Goal: Task Accomplishment & Management: Complete application form

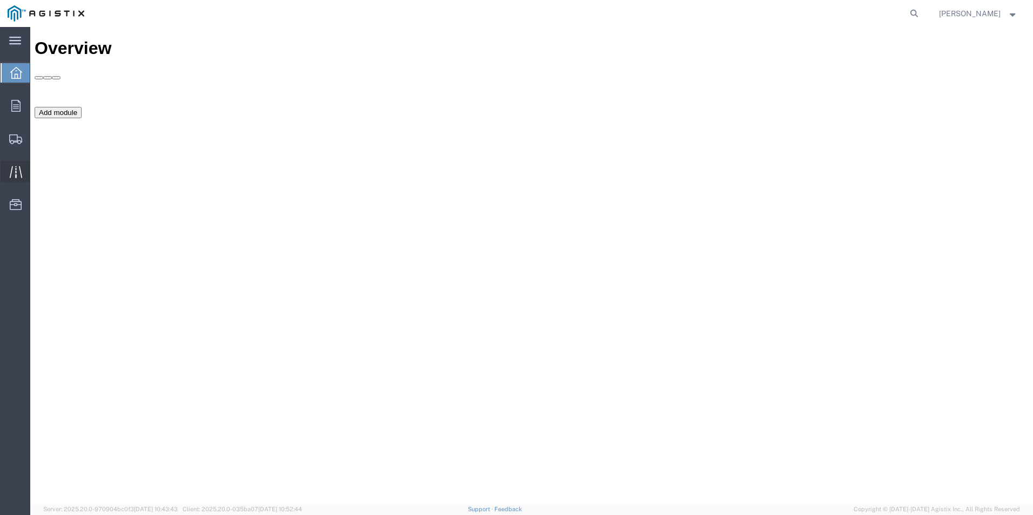
click at [20, 173] on icon at bounding box center [16, 172] width 12 height 12
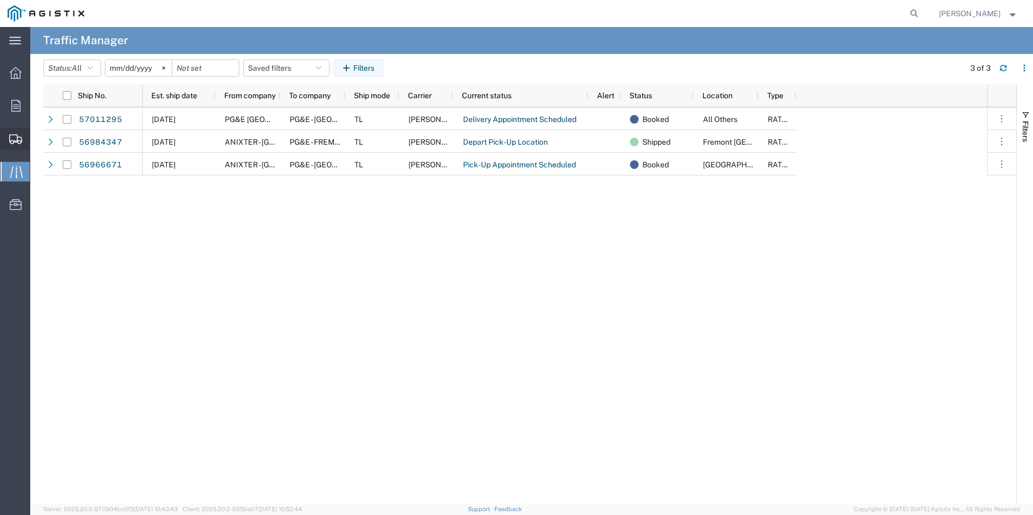
click at [0, 0] on span "Create Shipment" at bounding box center [0, 0] width 0 height 0
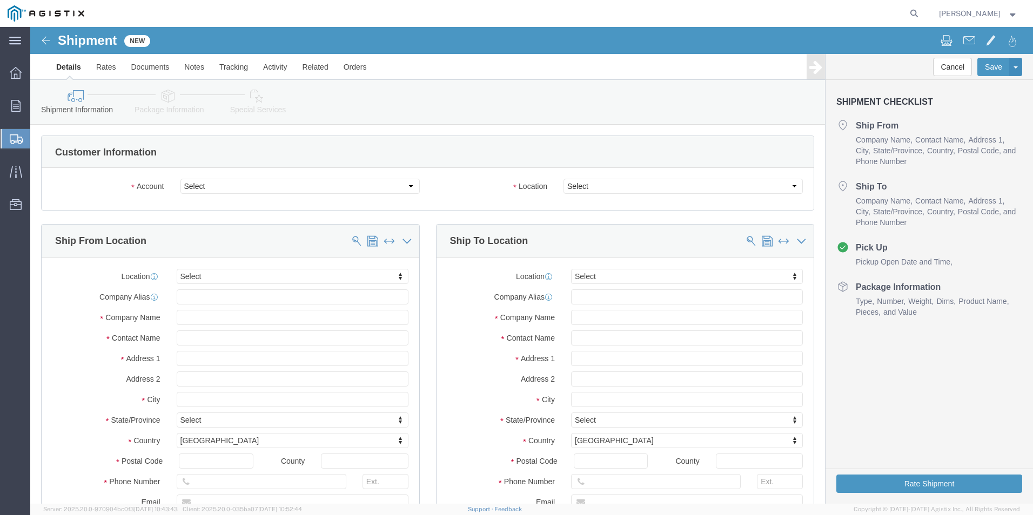
select select
click select "Select Anixter Inc PG&E"
select select "9596"
click select "Select Anixter Inc PG&E"
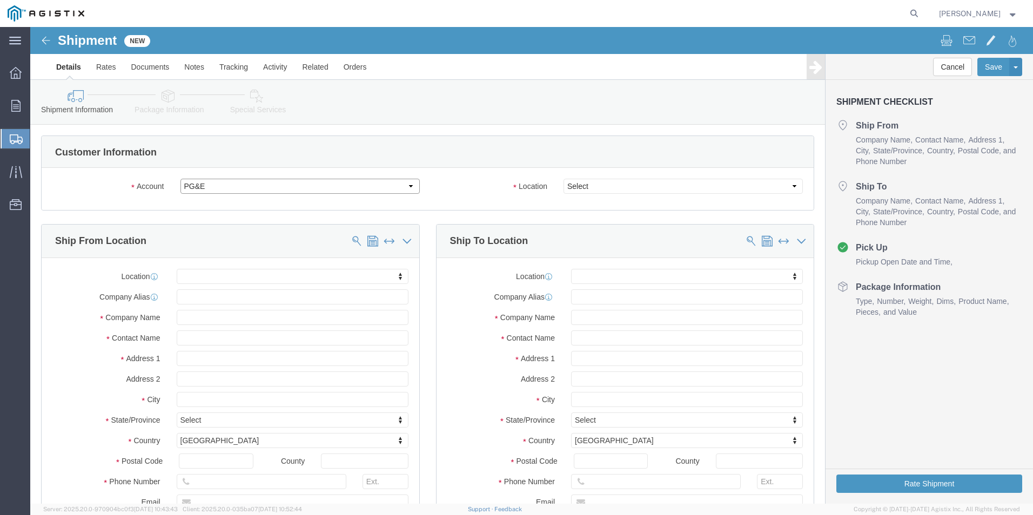
select select
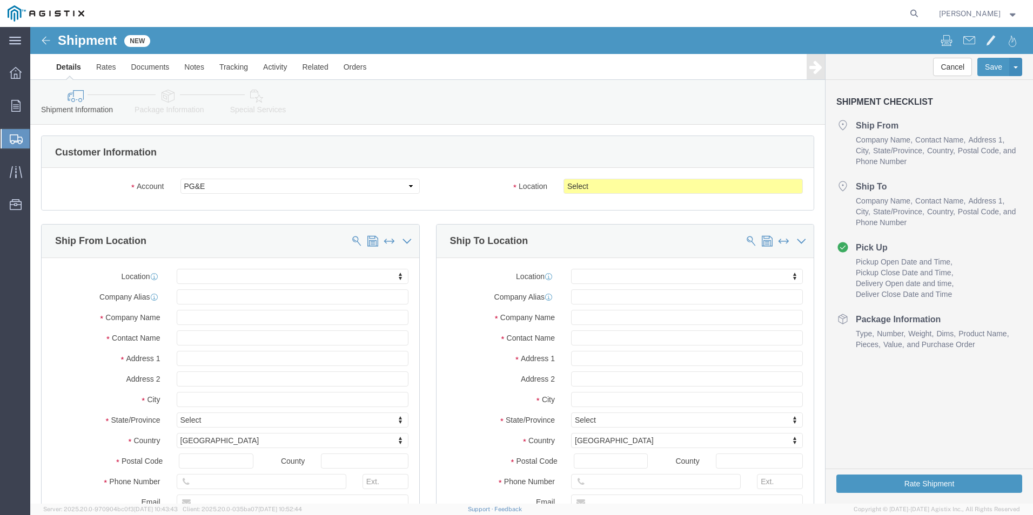
click div "Account Select Anixter Inc PG&E Location Select All Others [GEOGRAPHIC_DATA] [G…"
click select "Select All Others [GEOGRAPHIC_DATA] [GEOGRAPHIC_DATA] [GEOGRAPHIC_DATA] [GEOGRA…"
select select "19996"
click select "Select All Others [GEOGRAPHIC_DATA] [GEOGRAPHIC_DATA] [GEOGRAPHIC_DATA] [GEOGRA…"
